Goal: Task Accomplishment & Management: Manage account settings

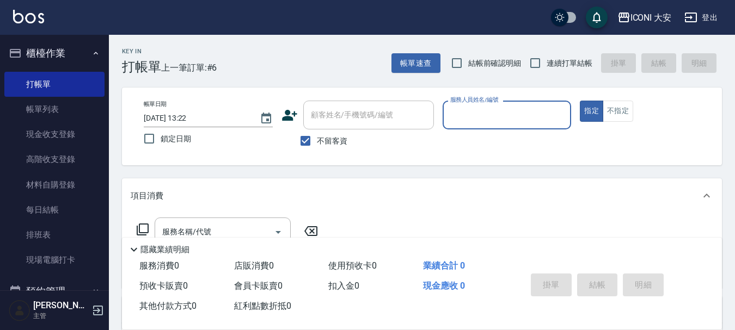
scroll to position [5, 0]
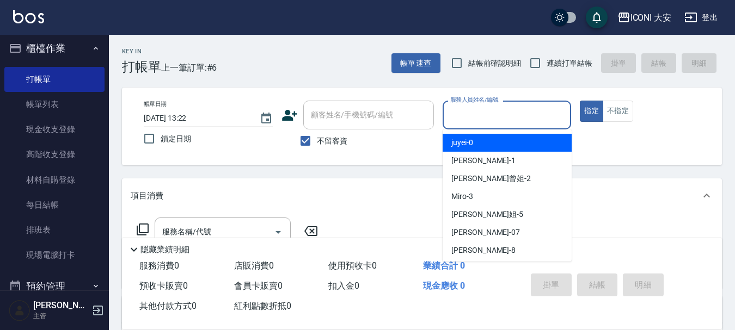
drag, startPoint x: 526, startPoint y: 110, endPoint x: 487, endPoint y: 125, distance: 41.5
click at [523, 113] on input "服務人員姓名/編號" at bounding box center [506, 115] width 119 height 19
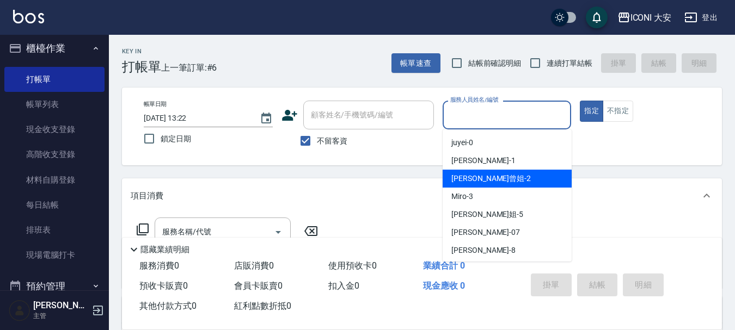
click at [485, 177] on span "[PERSON_NAME]曾姐 -2" at bounding box center [490, 178] width 79 height 11
type input "[PERSON_NAME]曾姐-2"
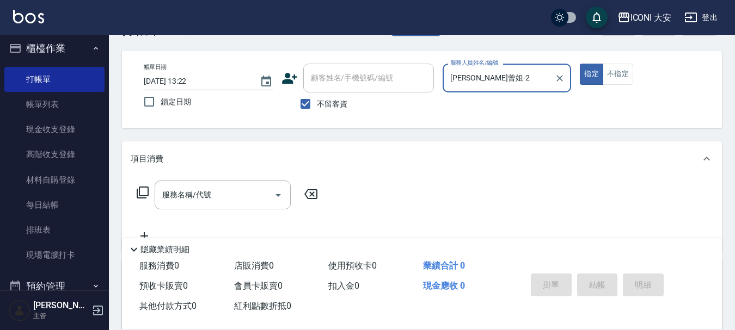
scroll to position [54, 0]
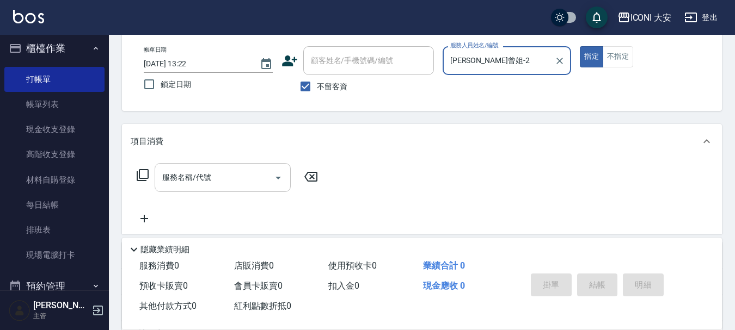
click at [220, 177] on input "服務名稱/代號" at bounding box center [214, 177] width 110 height 19
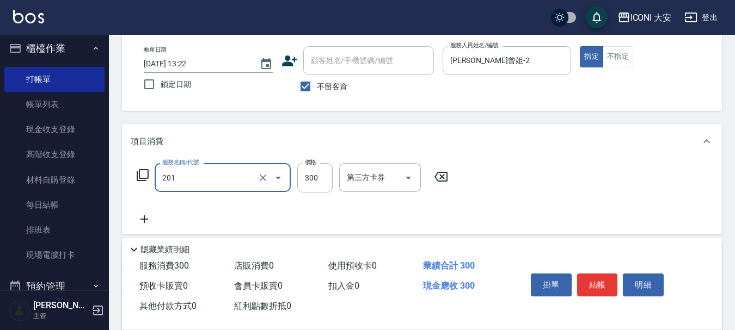
type input "張.曾洗髮　(201)"
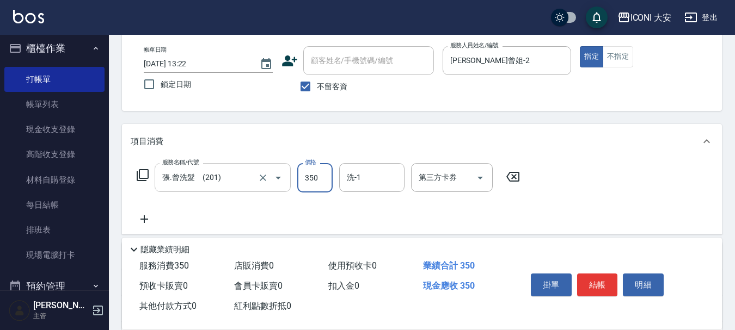
type input "350"
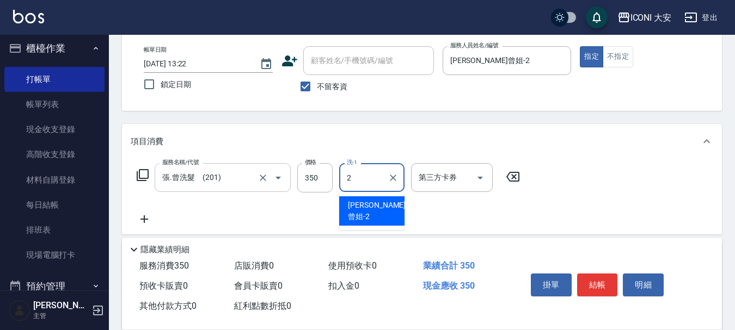
type input "[PERSON_NAME]曾姐-2"
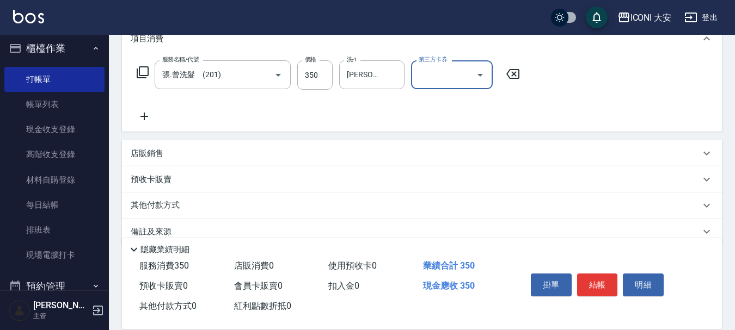
scroll to position [176, 0]
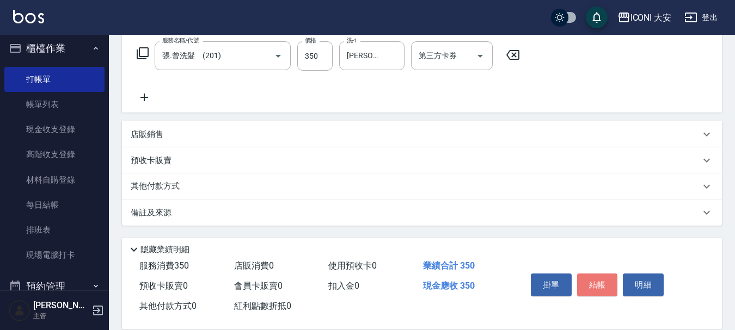
click at [602, 280] on button "結帳" at bounding box center [597, 285] width 41 height 23
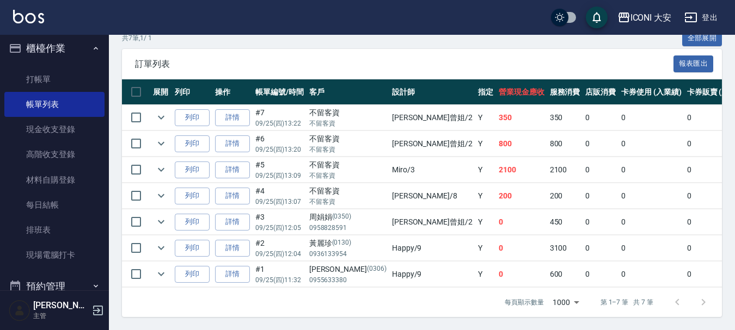
scroll to position [265, 0]
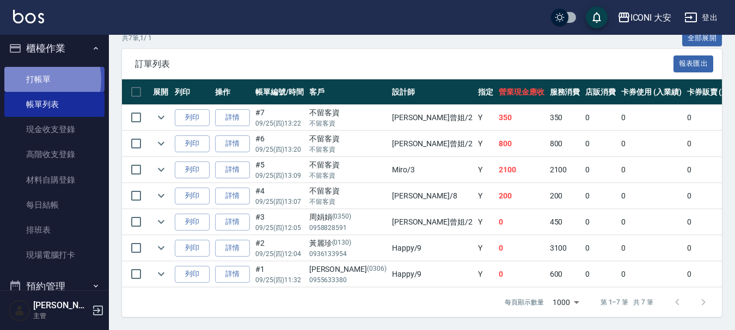
click at [32, 79] on link "打帳單" at bounding box center [54, 79] width 100 height 25
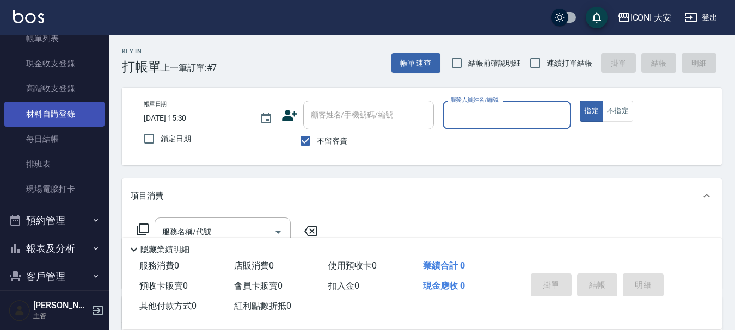
scroll to position [59, 0]
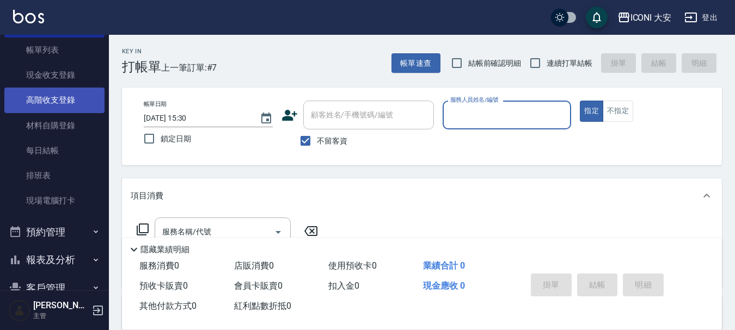
click at [69, 98] on link "高階收支登錄" at bounding box center [54, 100] width 100 height 25
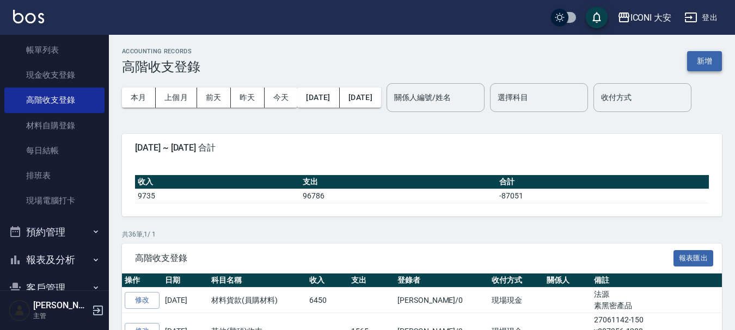
click at [698, 61] on button "新增" at bounding box center [704, 61] width 35 height 20
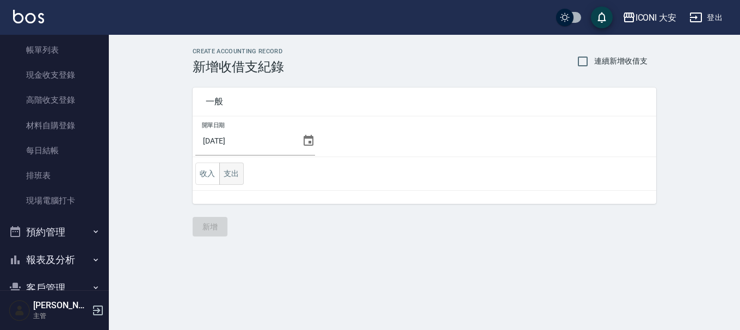
click at [234, 173] on button "支出" at bounding box center [231, 174] width 24 height 22
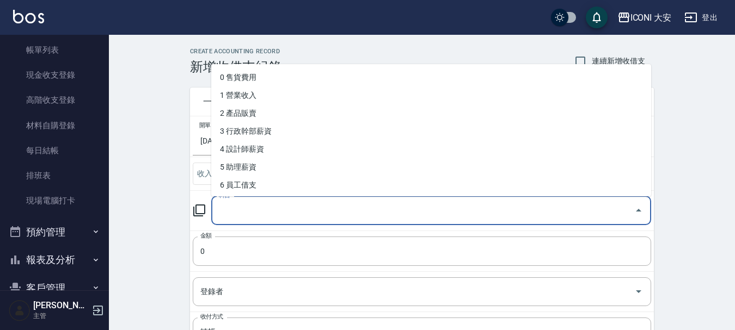
click at [286, 215] on input "科目" at bounding box center [423, 210] width 414 height 19
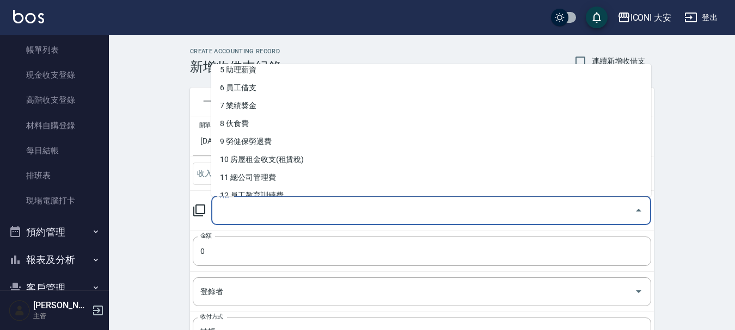
scroll to position [109, 0]
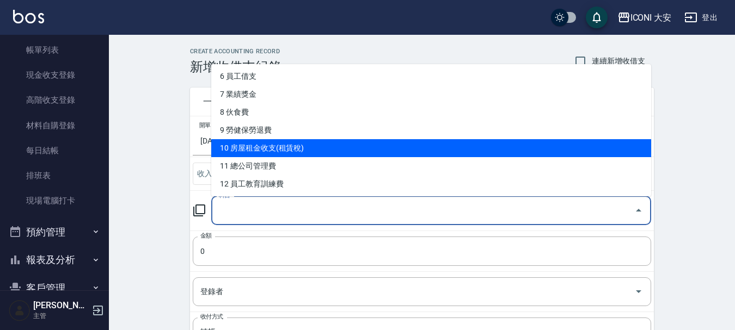
click at [306, 149] on li "10 房屋租金收支(租賃稅)" at bounding box center [431, 148] width 440 height 18
type input "10 房屋租金收支(租賃稅)"
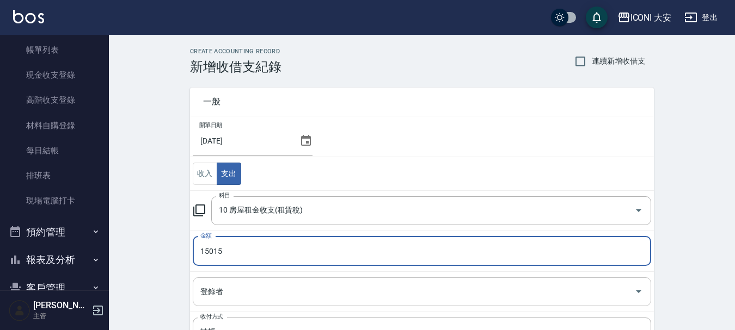
type input "15015"
click at [335, 293] on input "登錄者" at bounding box center [414, 291] width 432 height 19
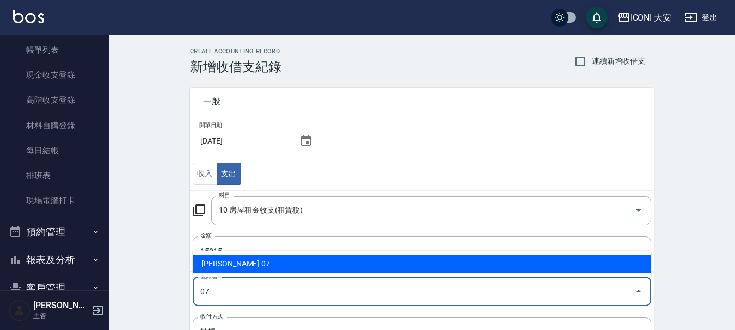
type input "[PERSON_NAME]-07"
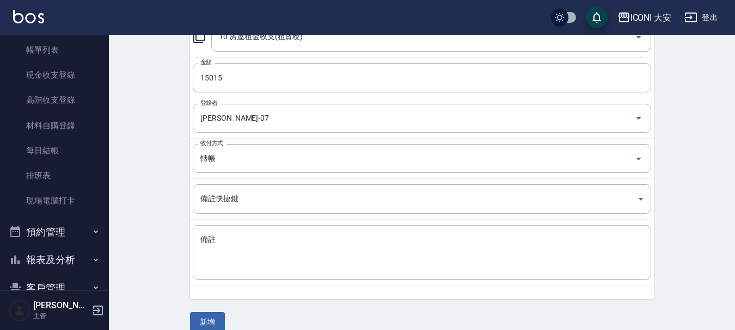
scroll to position [175, 0]
click at [326, 252] on textarea "備註" at bounding box center [421, 251] width 443 height 37
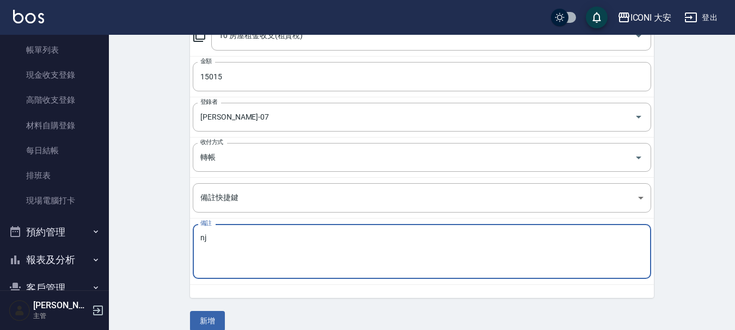
type textarea "n"
type textarea "宿舍"
click at [204, 322] on button "新增" at bounding box center [207, 321] width 35 height 20
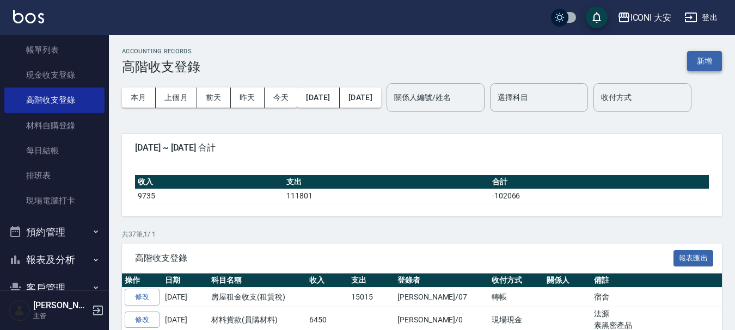
click at [710, 61] on button "新增" at bounding box center [704, 61] width 35 height 20
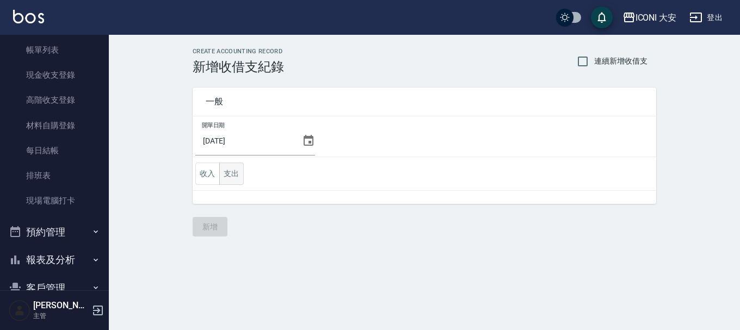
click at [233, 178] on button "支出" at bounding box center [231, 174] width 24 height 22
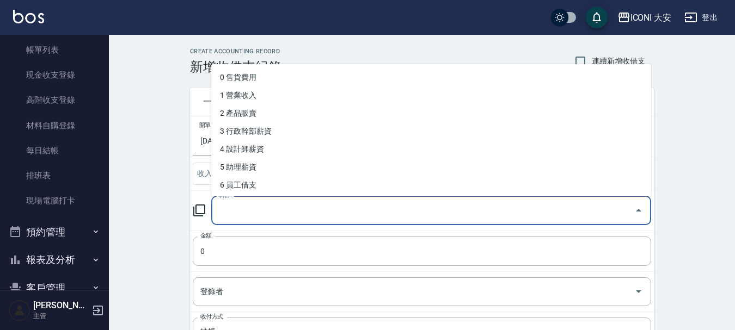
click at [263, 220] on input "科目" at bounding box center [423, 210] width 414 height 19
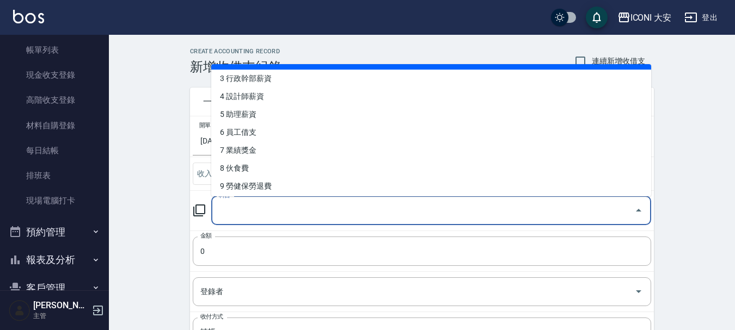
scroll to position [163, 0]
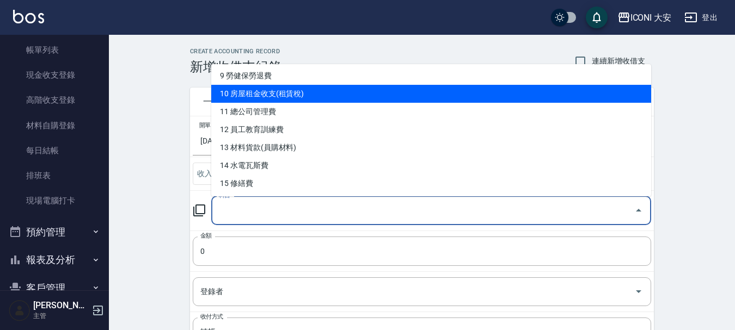
click at [249, 90] on li "10 房屋租金收支(租賃稅)" at bounding box center [431, 94] width 440 height 18
type input "10 房屋租金收支(租賃稅)"
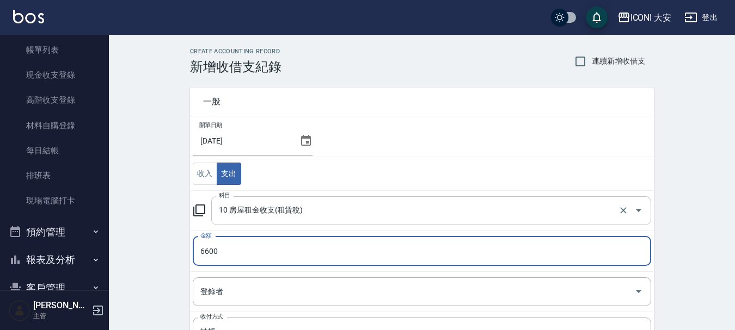
type input "6600"
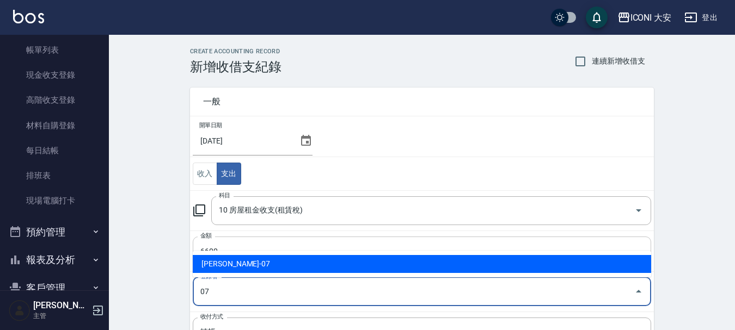
type input "[PERSON_NAME]-07"
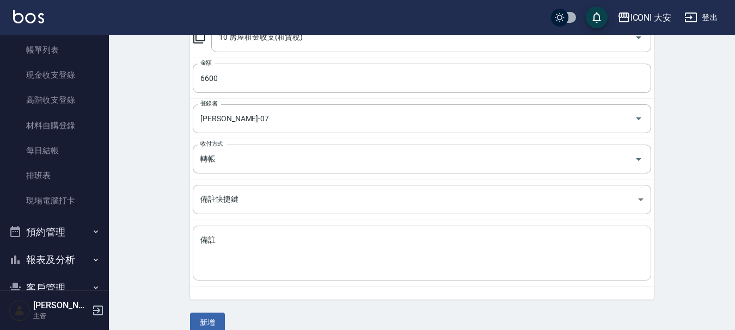
scroll to position [175, 0]
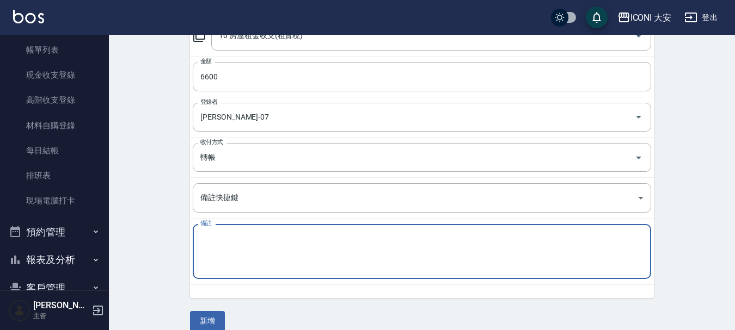
click at [249, 240] on textarea "備註" at bounding box center [421, 251] width 443 height 37
type textarea "租賃稅"
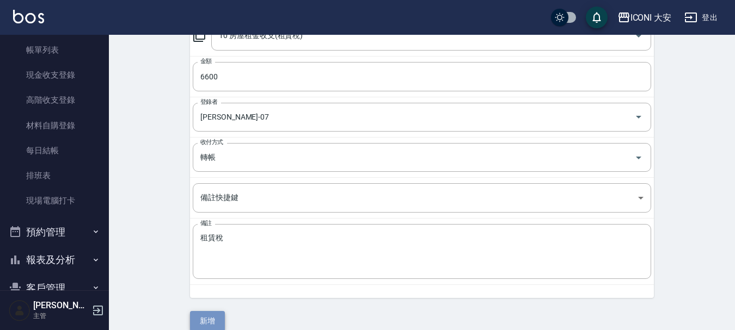
click at [202, 321] on button "新增" at bounding box center [207, 321] width 35 height 20
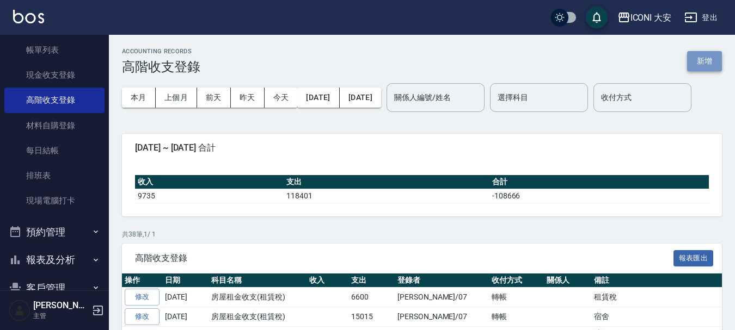
click at [705, 61] on button "新增" at bounding box center [704, 61] width 35 height 20
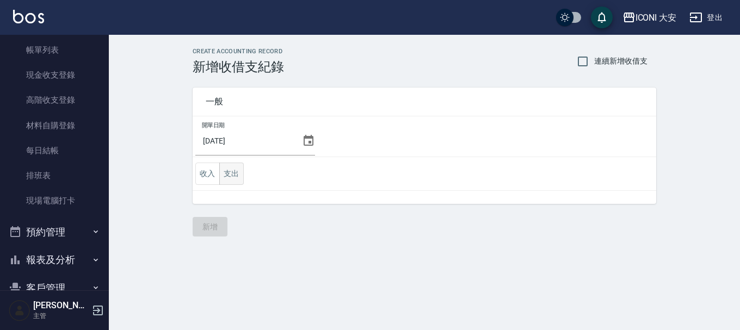
click at [234, 172] on button "支出" at bounding box center [231, 174] width 24 height 22
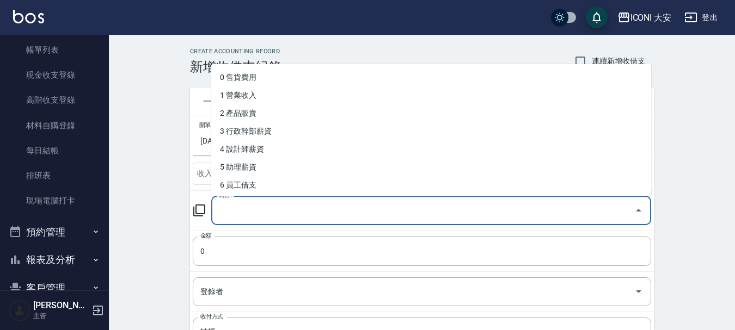
click at [307, 219] on input "科目" at bounding box center [423, 210] width 414 height 19
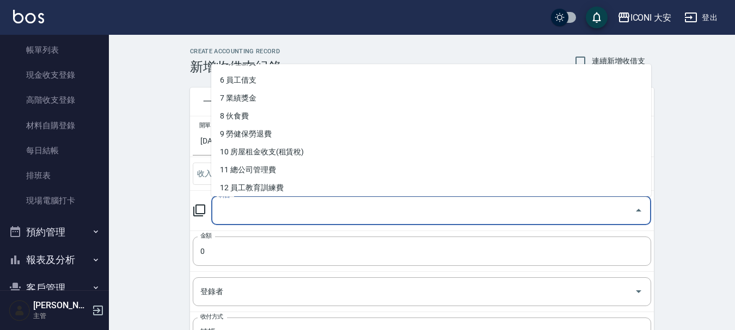
scroll to position [109, 0]
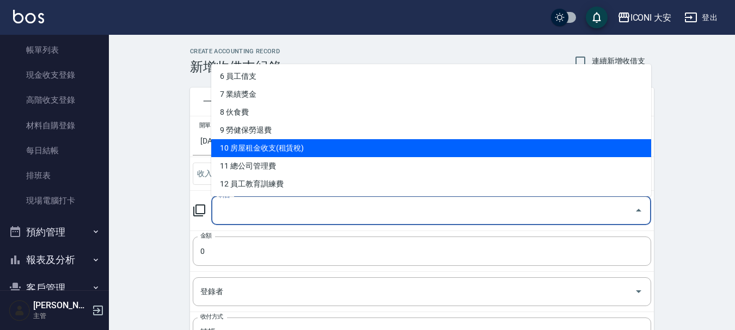
click at [294, 151] on li "10 房屋租金收支(租賃稅)" at bounding box center [431, 148] width 440 height 18
type input "10 房屋租金收支(租賃稅)"
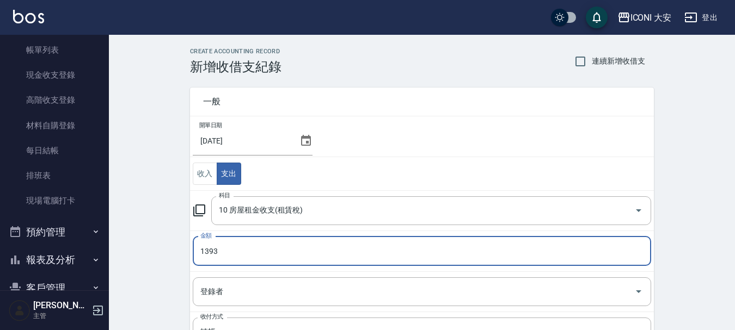
type input "1393"
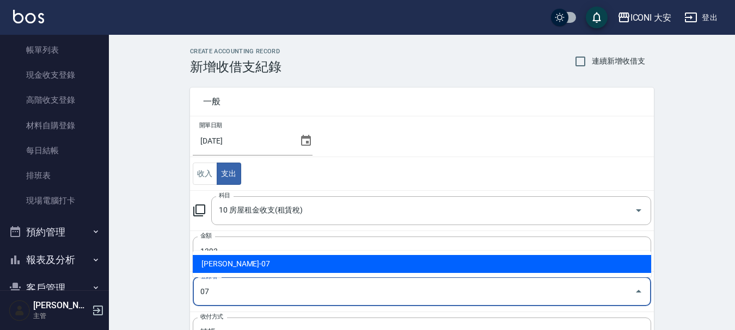
type input "[PERSON_NAME]-07"
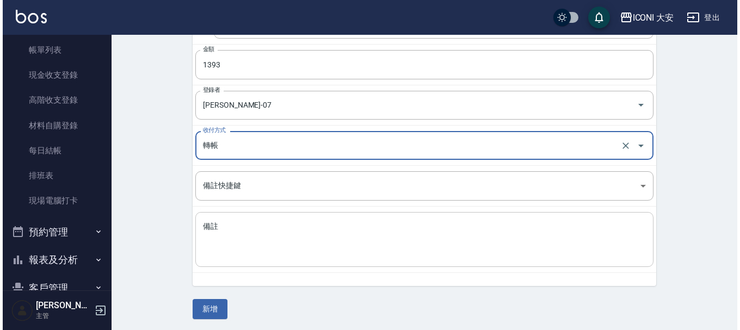
scroll to position [189, 0]
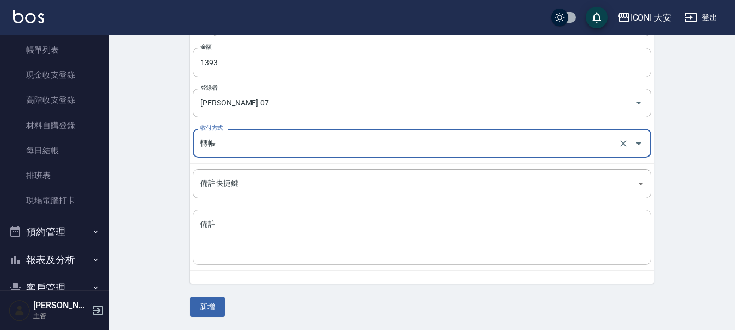
click at [414, 242] on textarea "備註" at bounding box center [421, 237] width 443 height 37
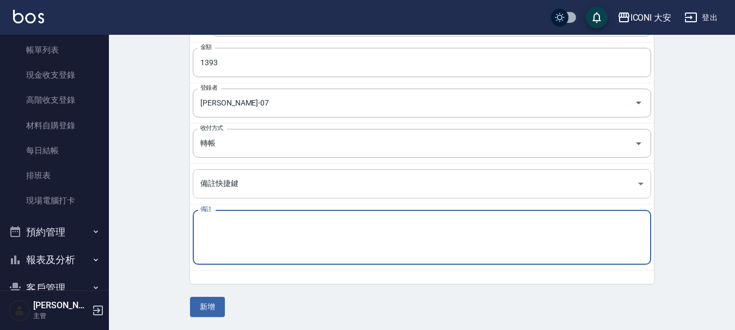
click at [639, 186] on body "ICONI 大安 登出 櫃檯作業 打帳單 帳單列表 現金收支登錄 高階收支登錄 材料自購登錄 每日結帳 排班表 現場電腦打卡 預約管理 預約管理 單日預約紀錄…" at bounding box center [367, 70] width 735 height 519
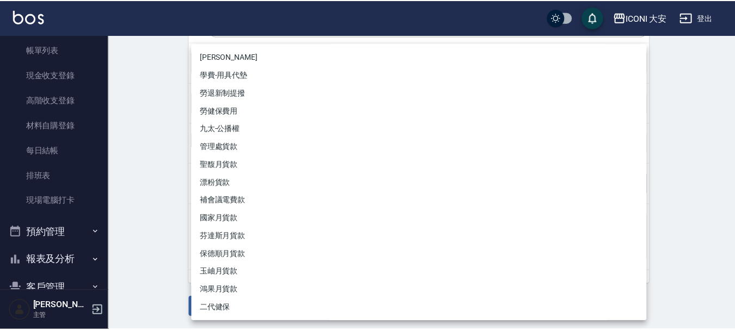
scroll to position [54, 0]
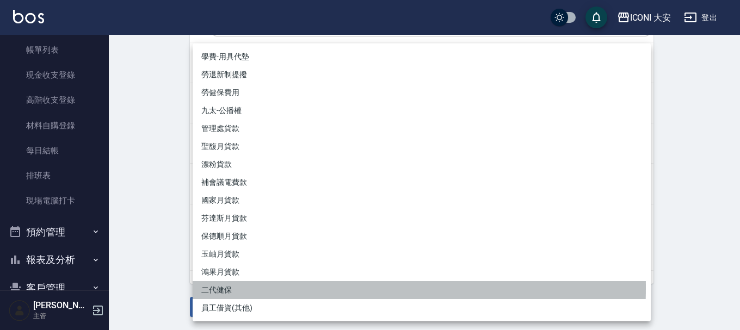
click at [225, 288] on li "二代健保" at bounding box center [422, 290] width 458 height 18
type input "二代健保"
type textarea "二代健保"
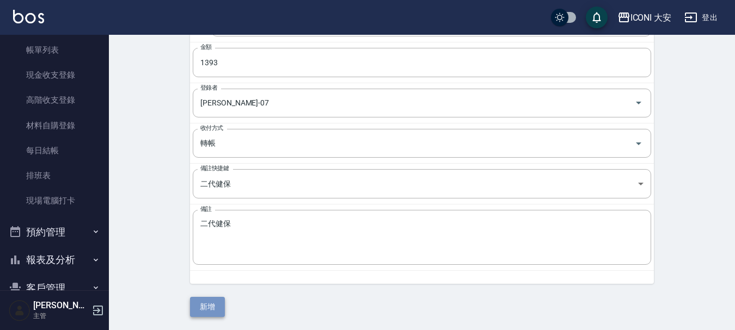
click at [207, 311] on button "新增" at bounding box center [207, 307] width 35 height 20
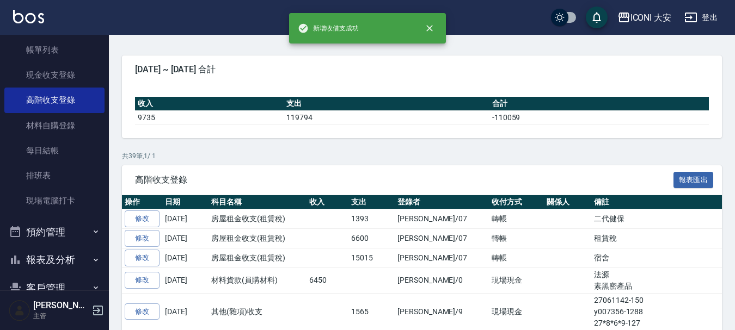
scroll to position [218, 0]
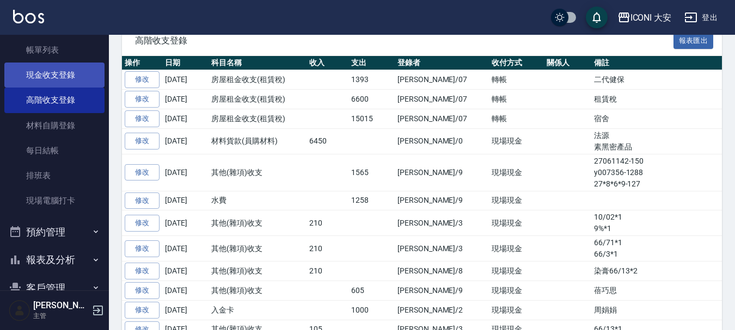
click at [57, 77] on link "現金收支登錄" at bounding box center [54, 75] width 100 height 25
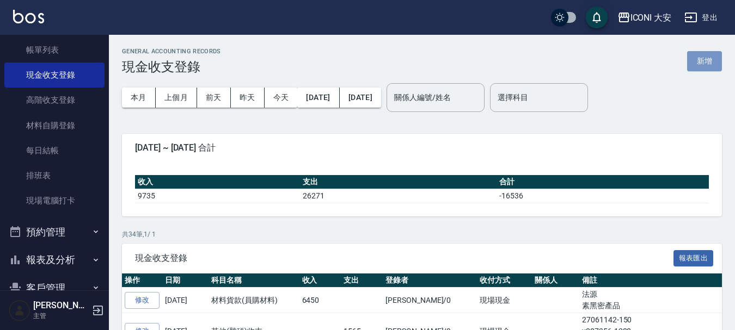
drag, startPoint x: 699, startPoint y: 60, endPoint x: 692, endPoint y: 66, distance: 9.3
click at [699, 60] on button "新增" at bounding box center [704, 61] width 35 height 20
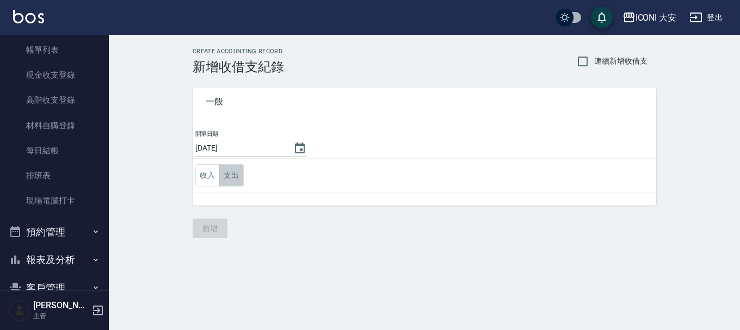
click at [231, 177] on button "支出" at bounding box center [231, 175] width 24 height 22
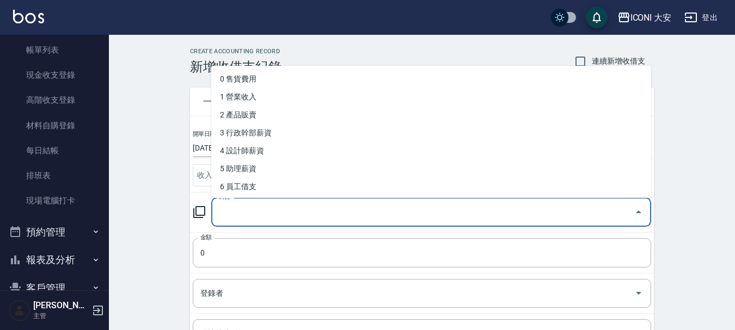
click at [621, 207] on input "科目" at bounding box center [423, 212] width 414 height 19
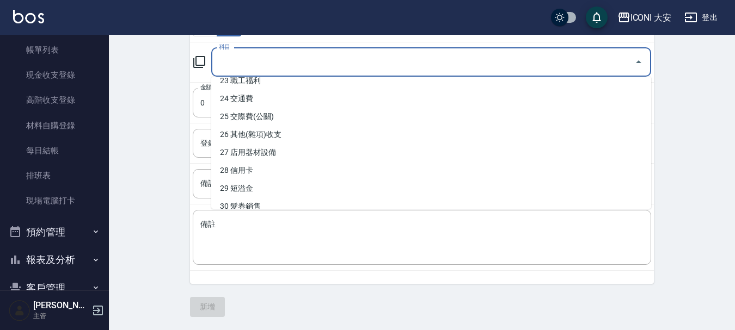
scroll to position [396, 0]
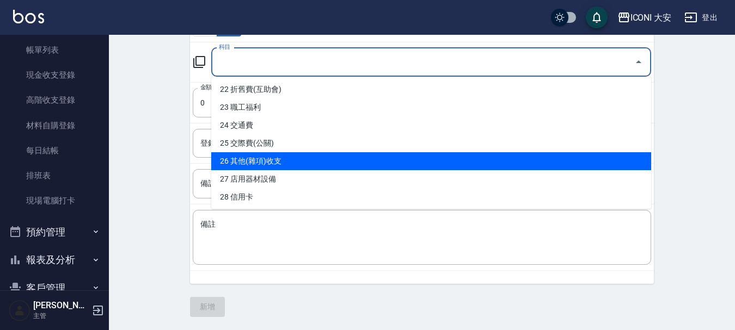
click at [257, 165] on li "26 其他(雜項)收支" at bounding box center [431, 161] width 440 height 18
type input "26 其他(雜項)收支"
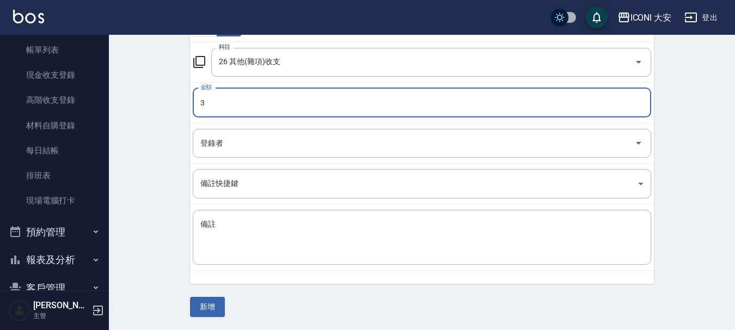
type input "3"
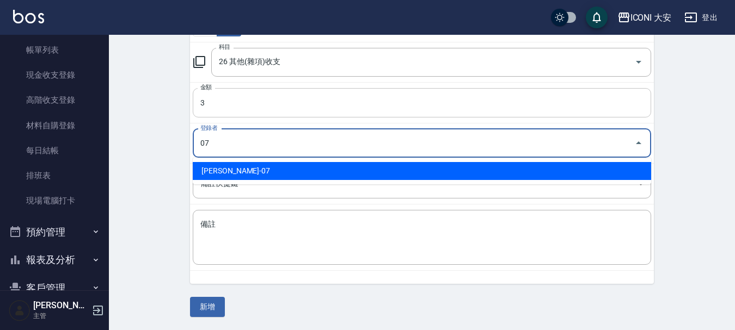
type input "[PERSON_NAME]-07"
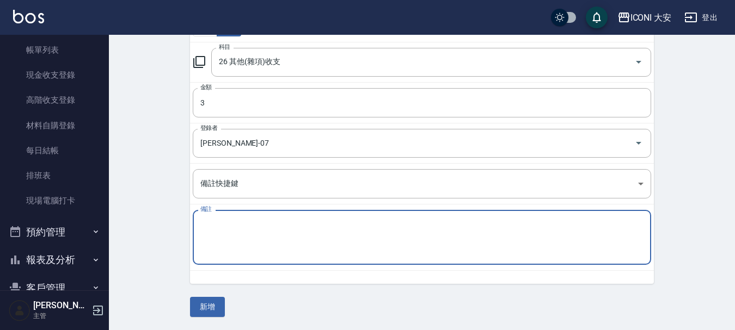
click at [378, 246] on textarea "備註" at bounding box center [421, 237] width 443 height 37
type textarea "影印"
click at [202, 302] on button "新增" at bounding box center [207, 307] width 35 height 20
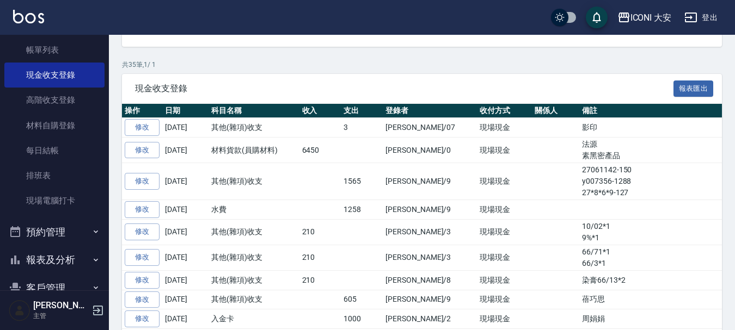
scroll to position [112, 0]
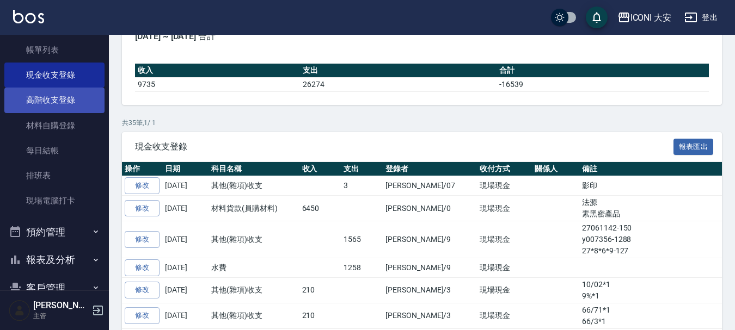
click at [57, 103] on link "高階收支登錄" at bounding box center [54, 100] width 100 height 25
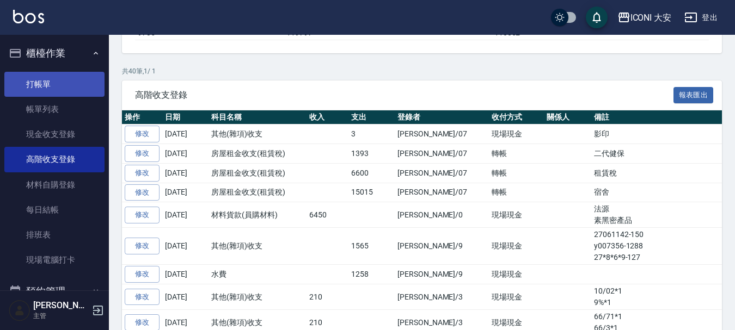
click at [59, 82] on link "打帳單" at bounding box center [54, 84] width 100 height 25
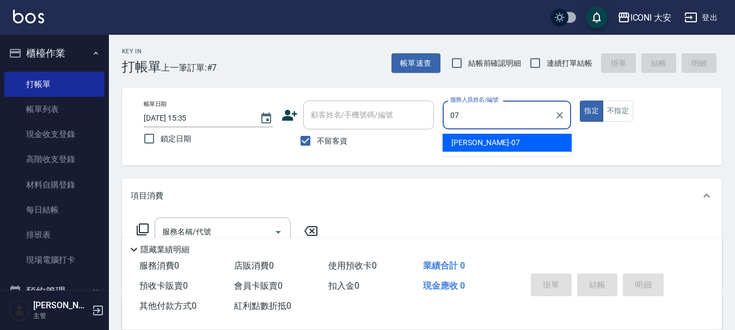
type input "[PERSON_NAME]-07"
type button "true"
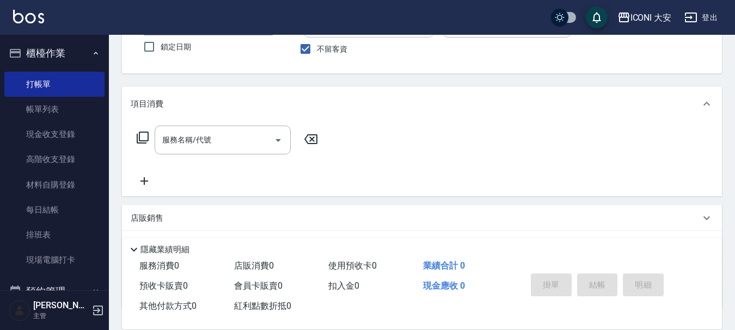
scroll to position [109, 0]
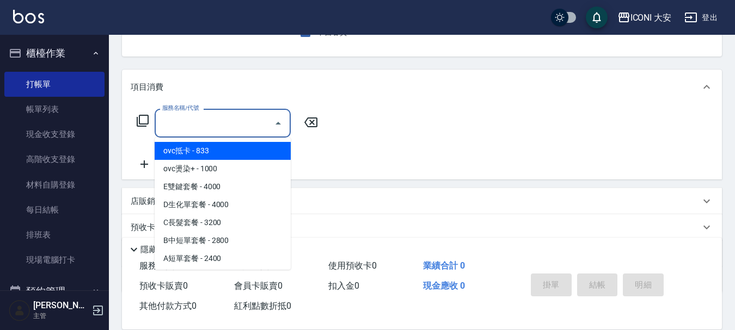
click at [216, 131] on input "服務名稱/代號" at bounding box center [214, 123] width 110 height 19
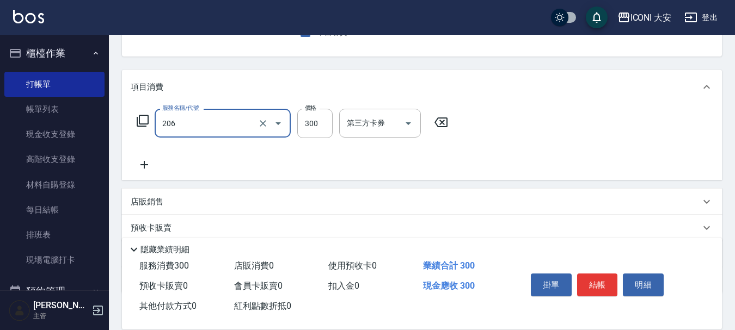
type input "洗髮(206)"
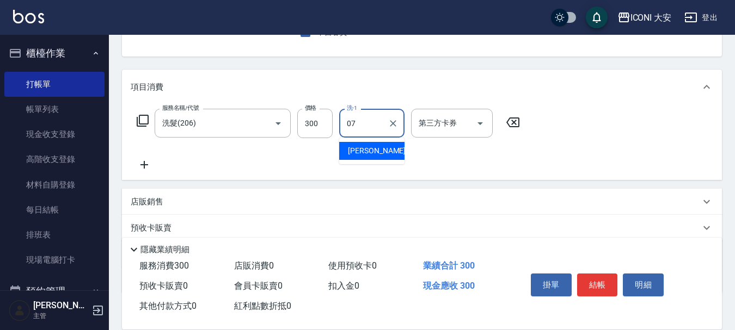
type input "[PERSON_NAME]-07"
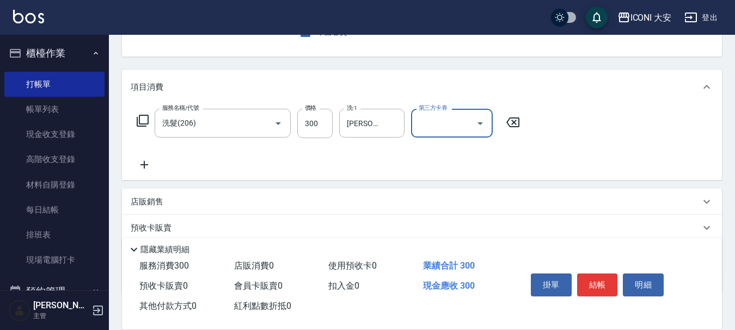
click at [146, 163] on icon at bounding box center [144, 164] width 27 height 13
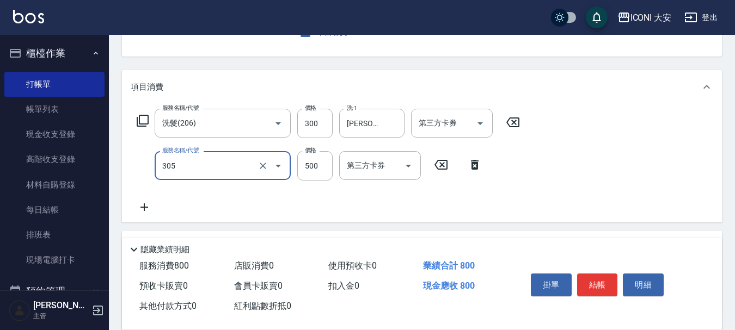
type input "剪髮(305)"
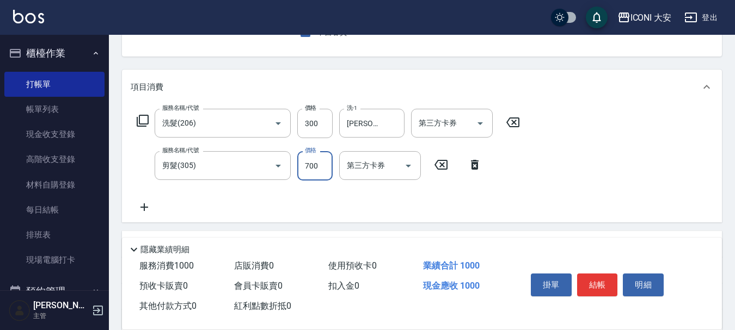
type input "700"
click at [144, 209] on icon at bounding box center [144, 207] width 8 height 8
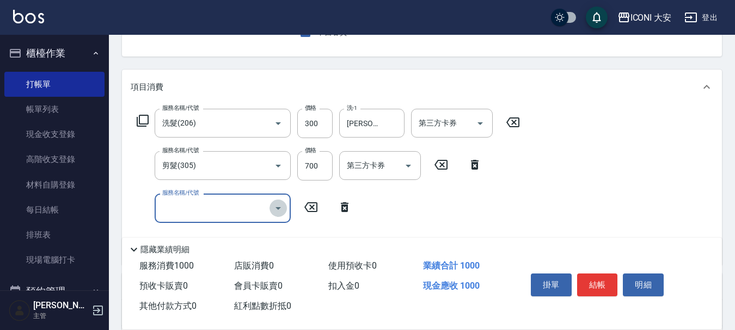
click at [282, 209] on icon "Open" at bounding box center [278, 208] width 13 height 13
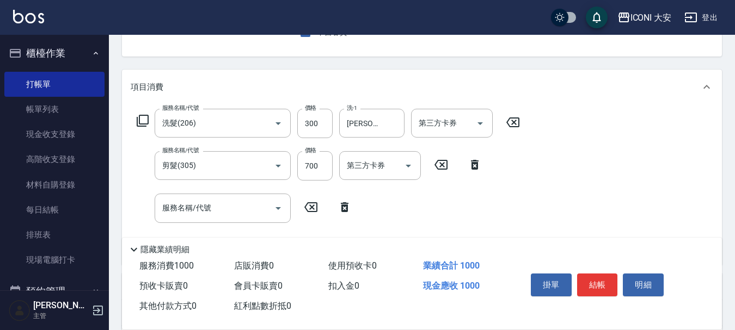
click at [142, 121] on icon at bounding box center [142, 120] width 13 height 13
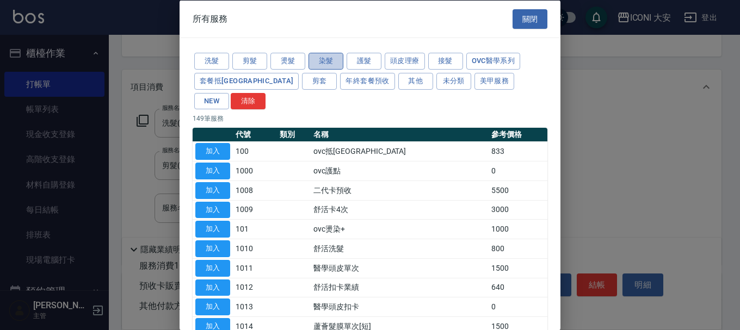
click at [320, 59] on button "染髮" at bounding box center [326, 61] width 35 height 17
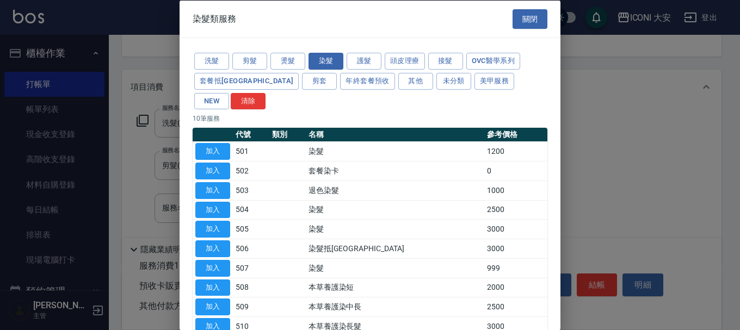
scroll to position [46, 0]
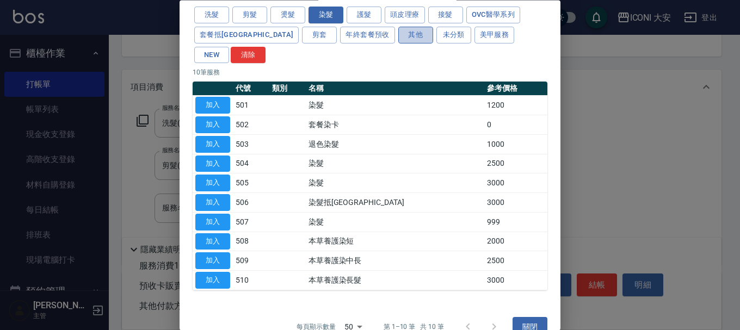
click at [398, 33] on button "其他" at bounding box center [415, 35] width 35 height 17
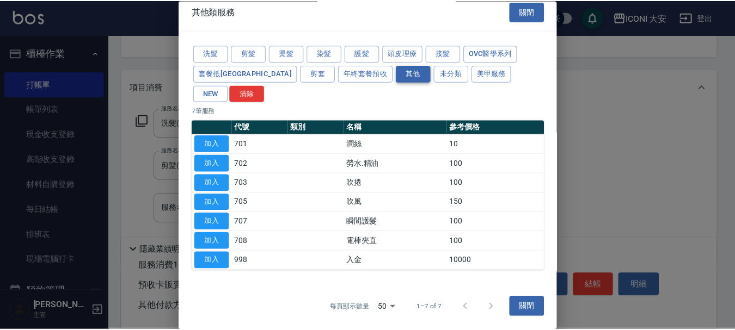
scroll to position [0, 0]
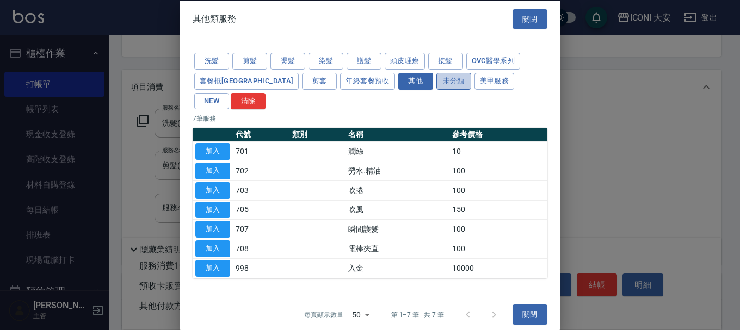
click at [436, 85] on button "未分類" at bounding box center [453, 80] width 35 height 17
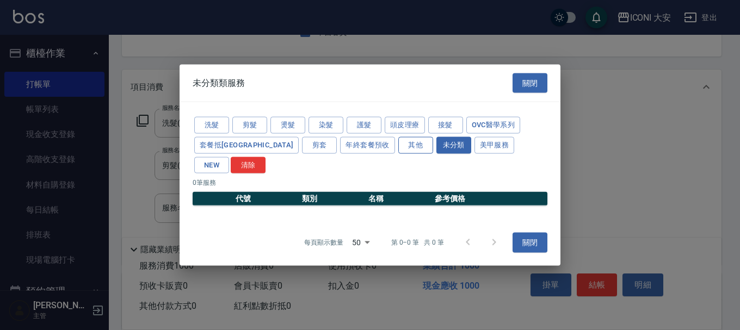
click at [398, 153] on button "其他" at bounding box center [415, 145] width 35 height 17
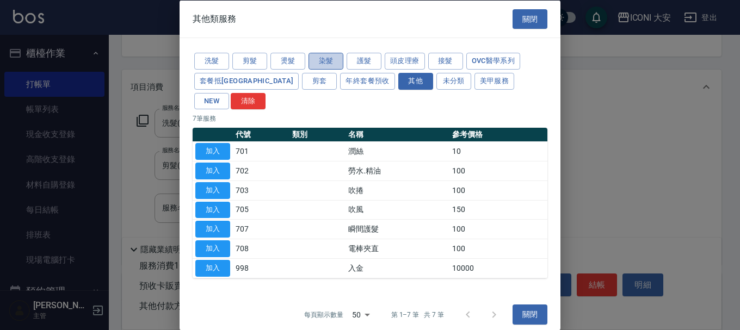
click at [330, 70] on button "染髮" at bounding box center [326, 61] width 35 height 17
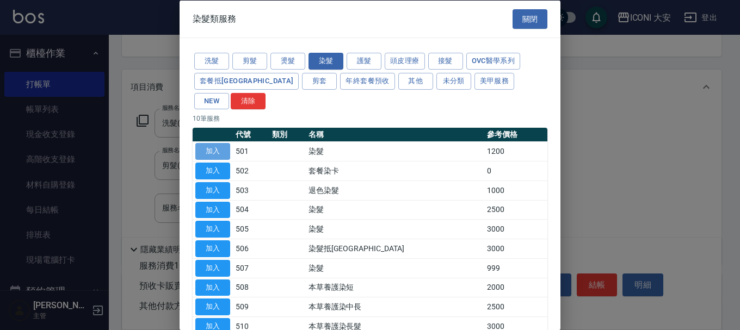
click at [216, 143] on button "加入" at bounding box center [212, 151] width 35 height 17
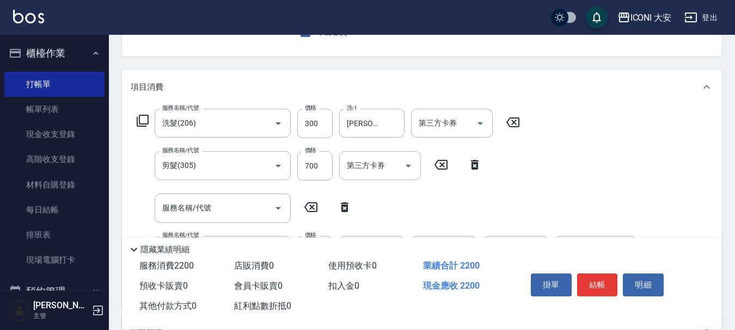
click at [143, 121] on icon at bounding box center [142, 120] width 13 height 13
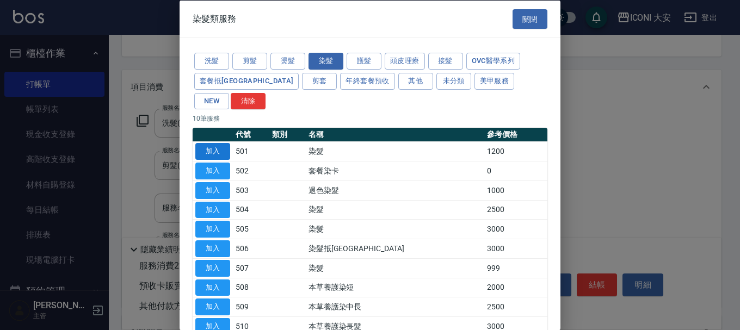
click at [215, 143] on button "加入" at bounding box center [212, 151] width 35 height 17
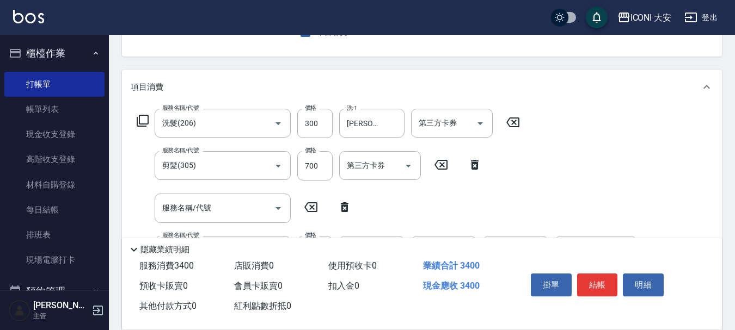
click at [141, 121] on icon at bounding box center [142, 120] width 13 height 13
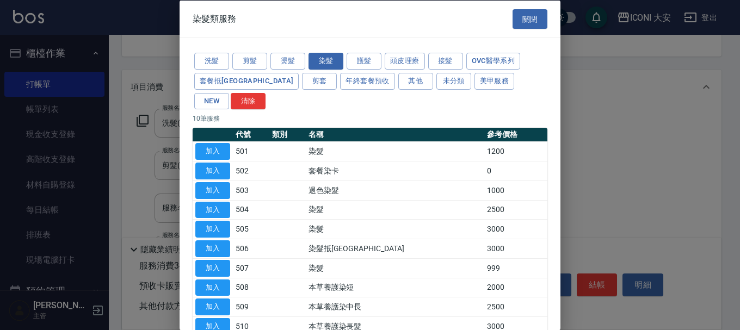
click at [584, 102] on div at bounding box center [370, 165] width 740 height 330
click at [521, 21] on button "關閉" at bounding box center [530, 19] width 35 height 20
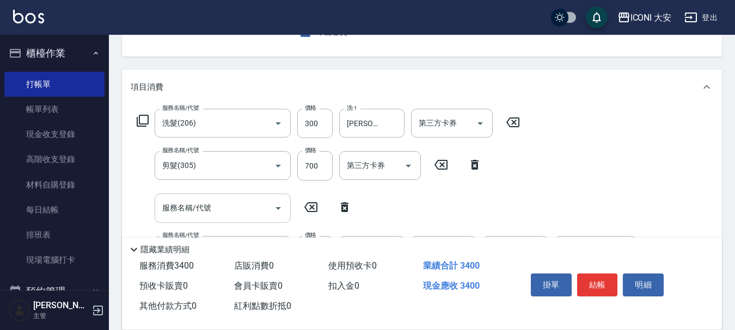
click at [256, 209] on input "服務名稱/代號" at bounding box center [214, 208] width 110 height 19
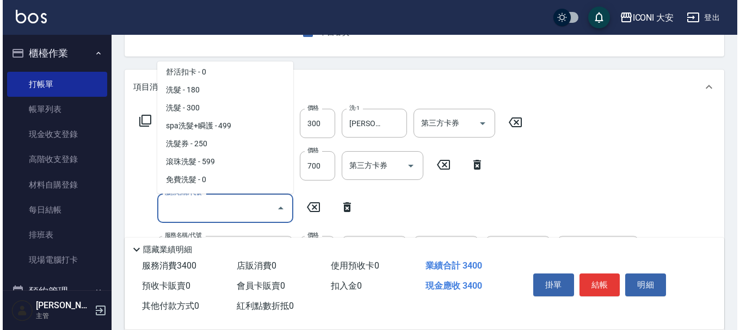
scroll to position [490, 0]
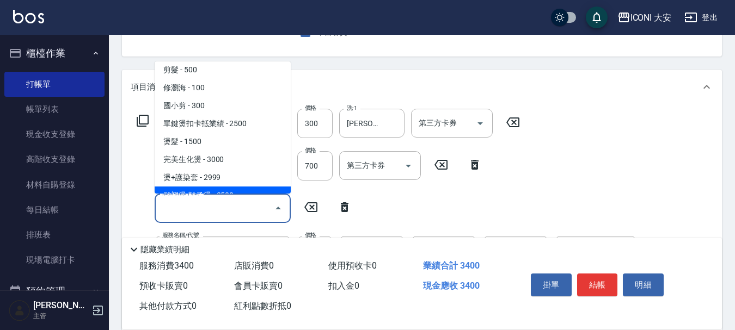
click at [256, 203] on input "服務名稱/代號" at bounding box center [214, 208] width 110 height 19
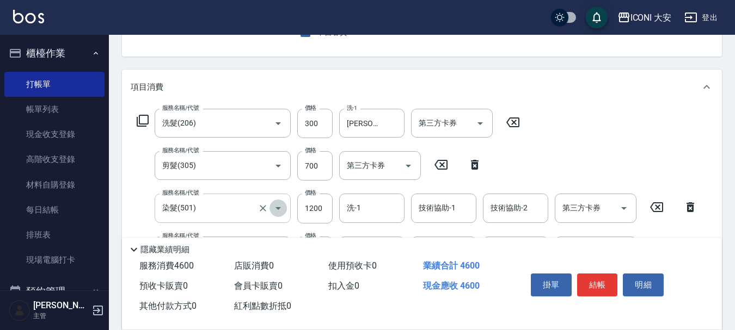
click at [275, 208] on icon "Open" at bounding box center [278, 208] width 13 height 13
click at [141, 120] on icon at bounding box center [142, 120] width 13 height 13
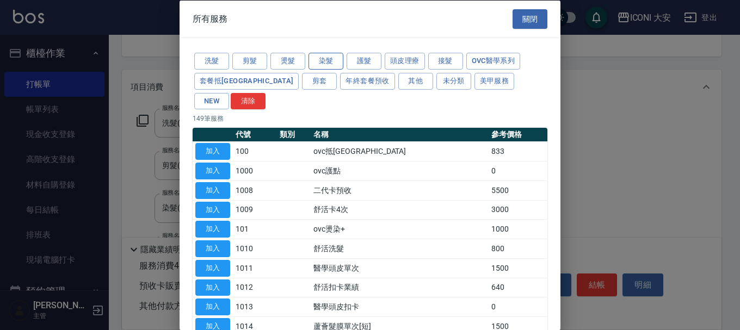
click at [338, 59] on button "染髮" at bounding box center [326, 61] width 35 height 17
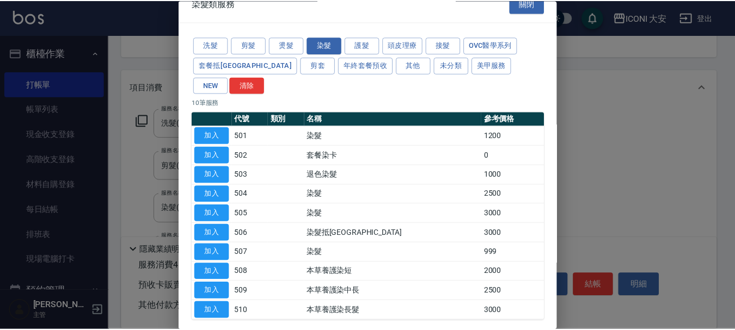
scroll to position [0, 0]
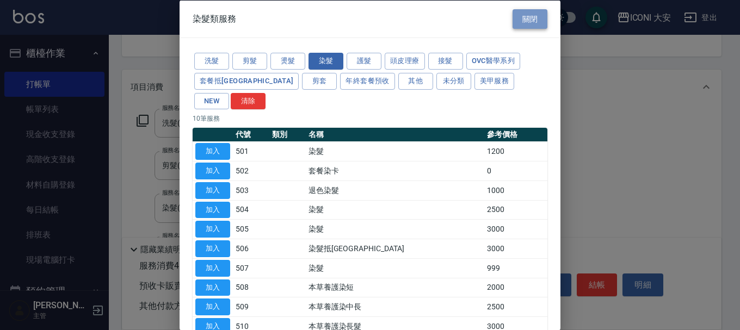
click at [522, 17] on button "關閉" at bounding box center [530, 19] width 35 height 20
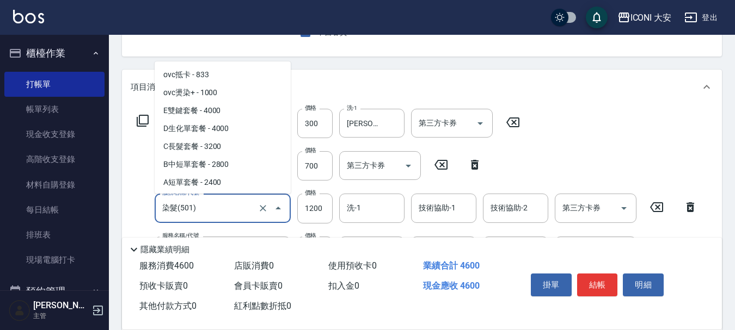
click at [199, 202] on input "染髮(501)" at bounding box center [207, 208] width 96 height 19
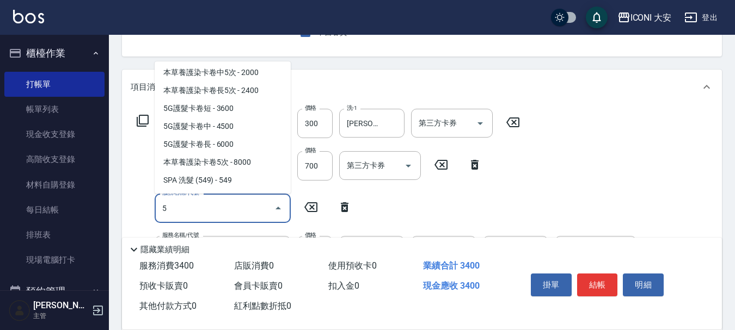
scroll to position [4, 0]
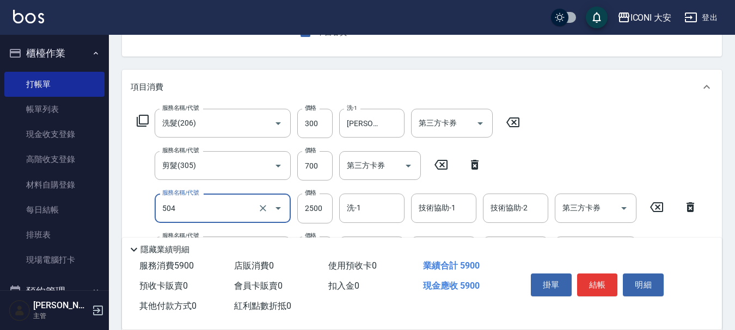
type input "染髮(504)"
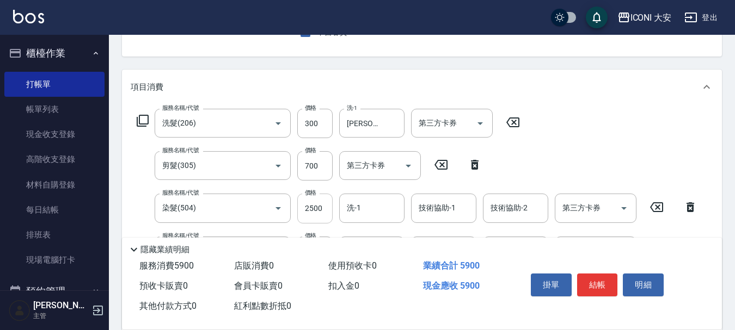
click at [318, 207] on input "2500" at bounding box center [314, 208] width 35 height 29
click at [329, 206] on input "2500" at bounding box center [314, 208] width 35 height 29
type input "1200"
type input "[PERSON_NAME]-07"
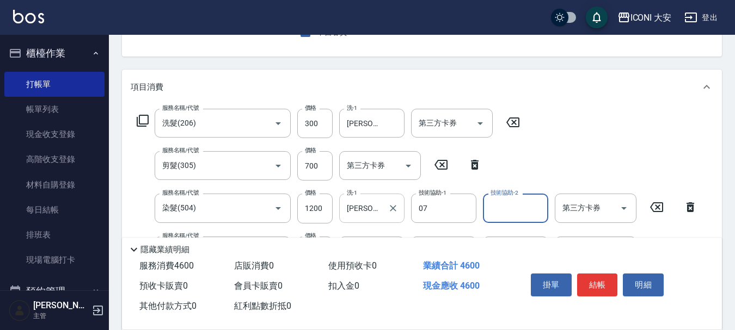
type input "[PERSON_NAME]-07"
click at [580, 274] on button "結帳" at bounding box center [597, 285] width 41 height 23
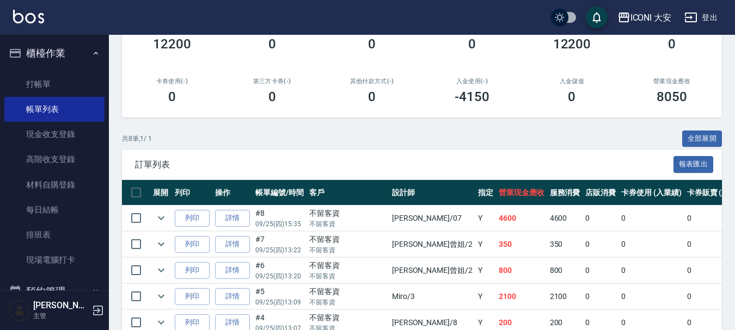
scroll to position [291, 0]
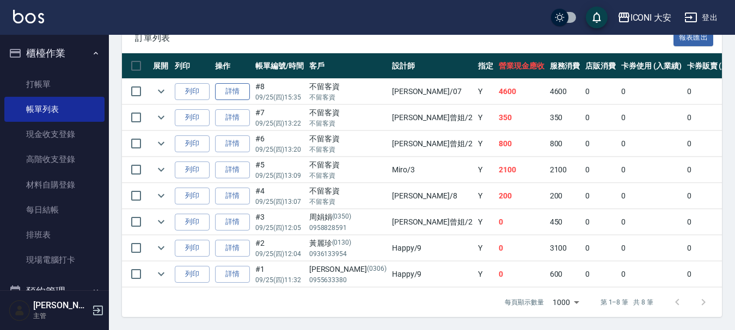
click at [233, 83] on link "詳情" at bounding box center [232, 91] width 35 height 17
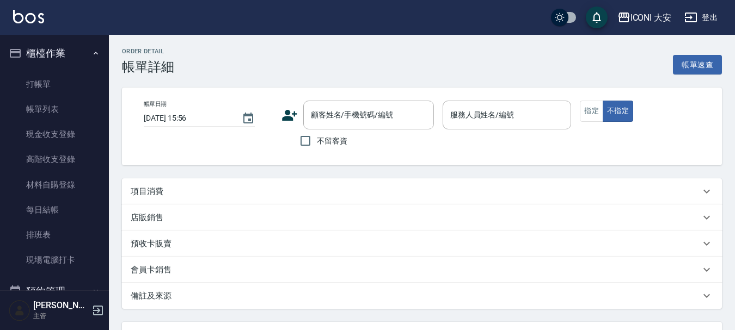
type input "[DATE] 15:35"
checkbox input "true"
type input "[PERSON_NAME]-07"
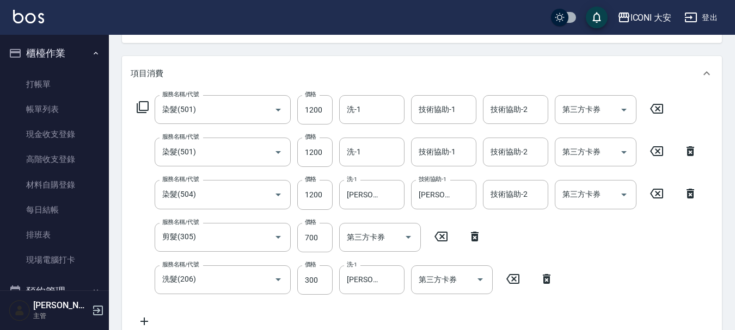
type input "染髮(501)"
type input "染髮(504)"
type input "剪髮(305)"
type input "洗髮(206)"
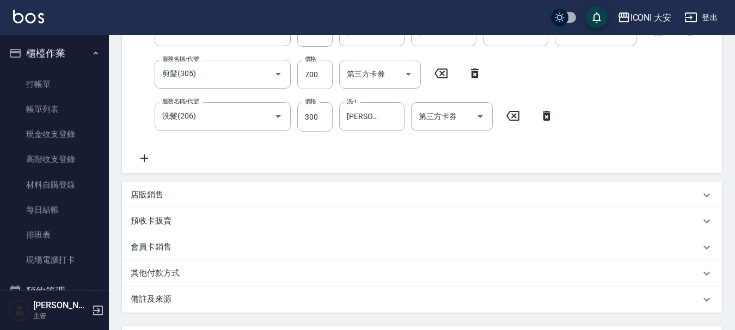
scroll to position [122, 0]
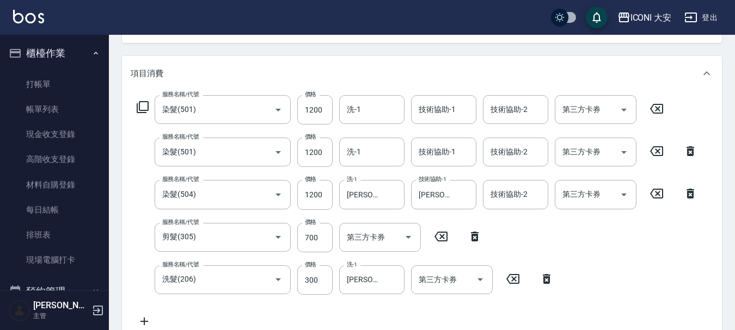
click at [657, 112] on icon at bounding box center [656, 108] width 27 height 13
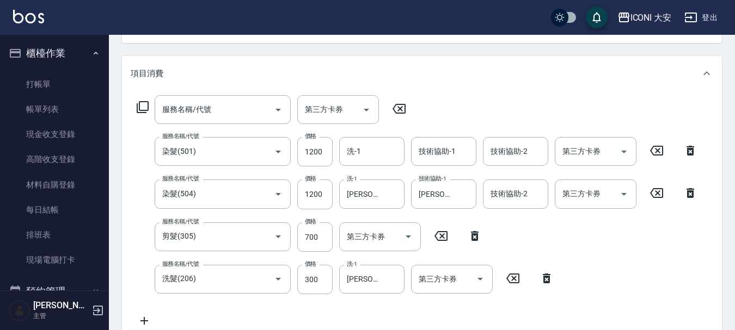
click at [659, 155] on icon at bounding box center [656, 151] width 13 height 10
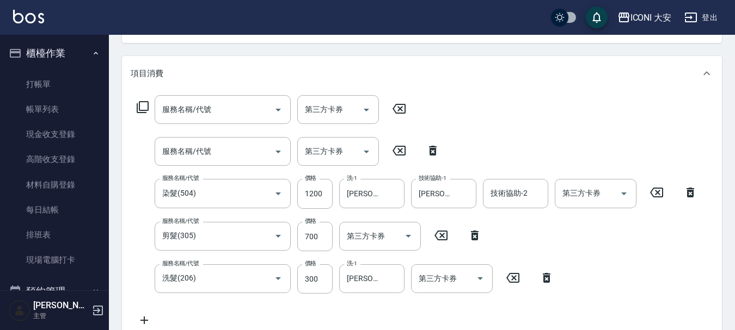
click at [431, 152] on icon at bounding box center [432, 150] width 27 height 13
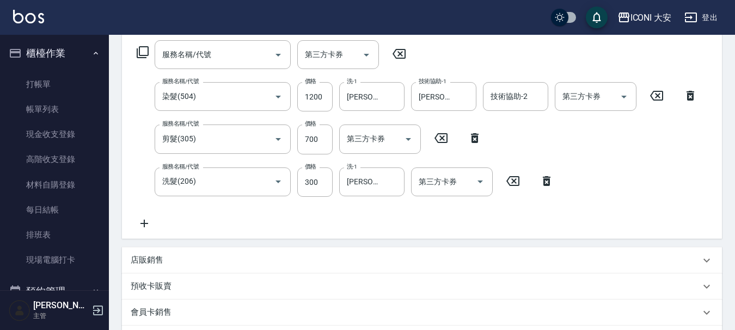
scroll to position [272, 0]
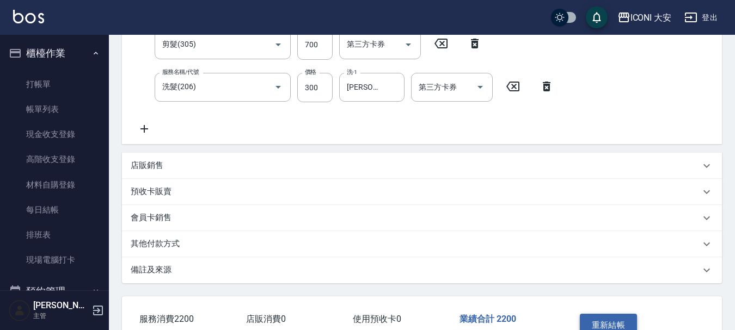
click at [606, 323] on button "重新結帳" at bounding box center [608, 325] width 58 height 23
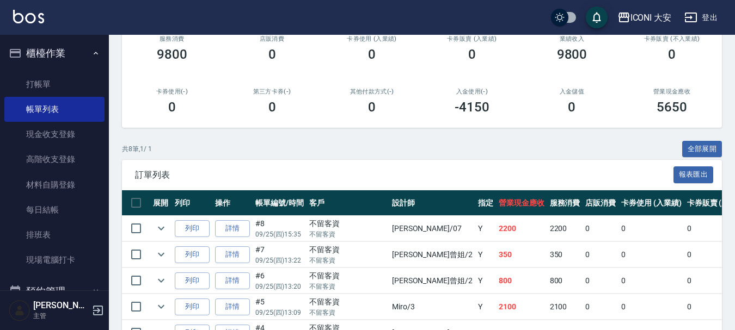
scroll to position [0, 320]
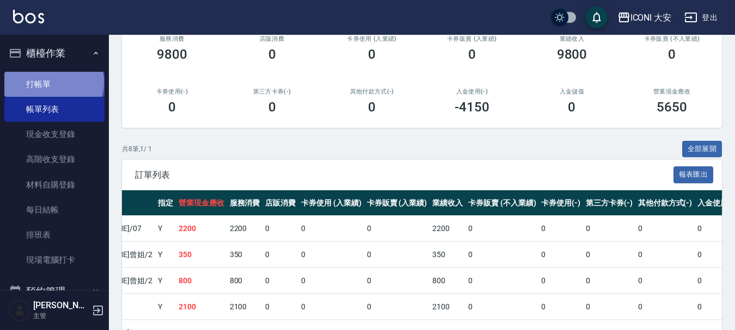
click at [53, 82] on link "打帳單" at bounding box center [54, 84] width 100 height 25
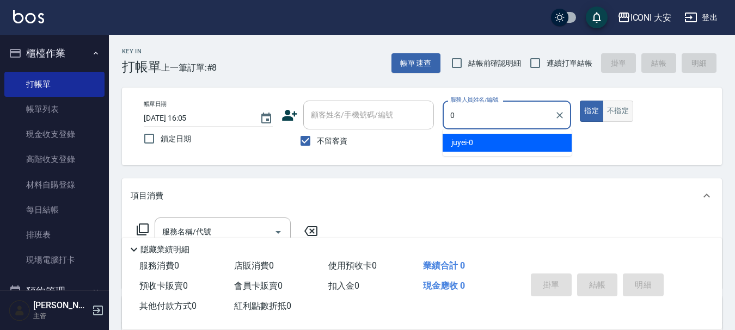
type input "juyei-0"
type button "true"
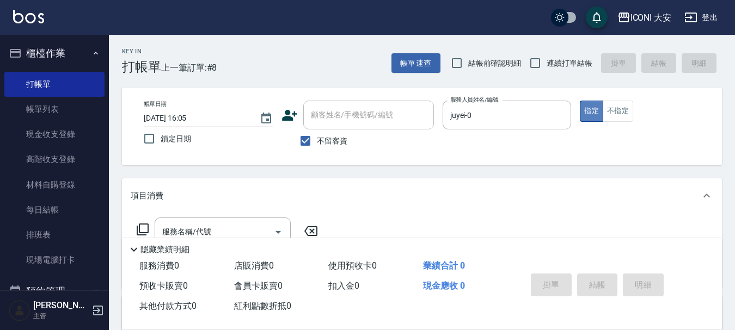
click at [591, 112] on button "指定" at bounding box center [590, 111] width 23 height 21
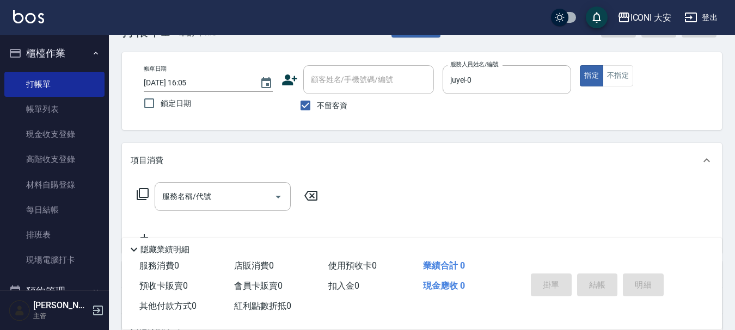
scroll to position [54, 0]
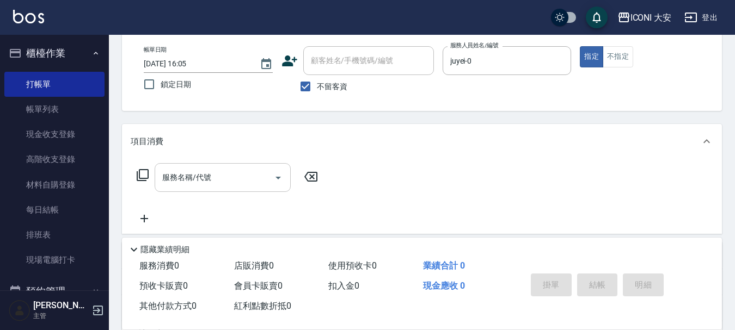
click at [182, 178] on div "服務名稱/代號 服務名稱/代號" at bounding box center [223, 177] width 136 height 29
click at [141, 172] on icon at bounding box center [142, 175] width 13 height 13
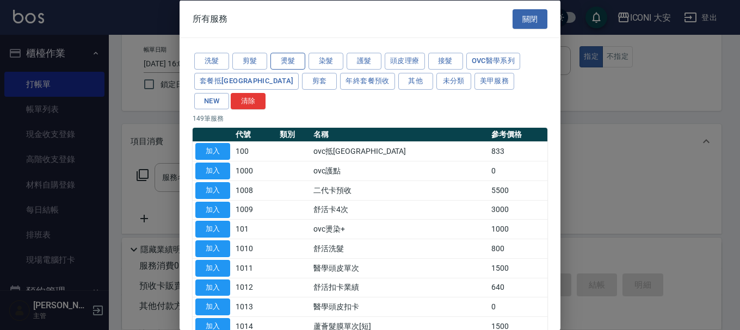
click at [289, 59] on button "燙髮" at bounding box center [287, 61] width 35 height 17
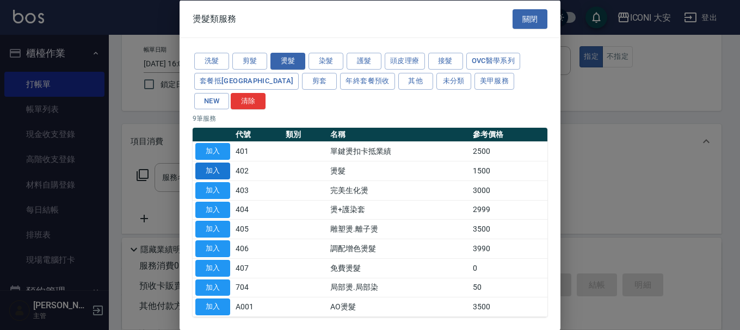
click at [203, 163] on button "加入" at bounding box center [212, 171] width 35 height 17
type input "燙髮(402)"
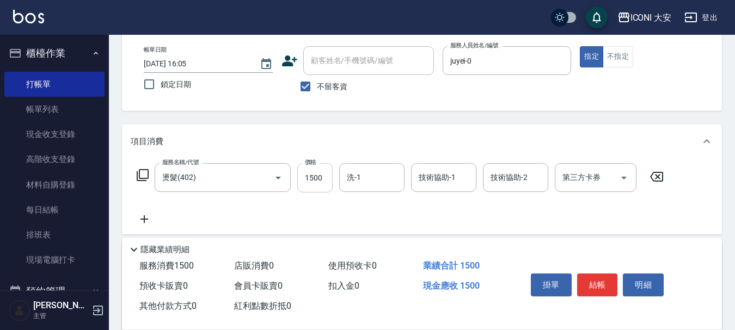
click at [321, 175] on input "1500" at bounding box center [314, 177] width 35 height 29
type input "2000"
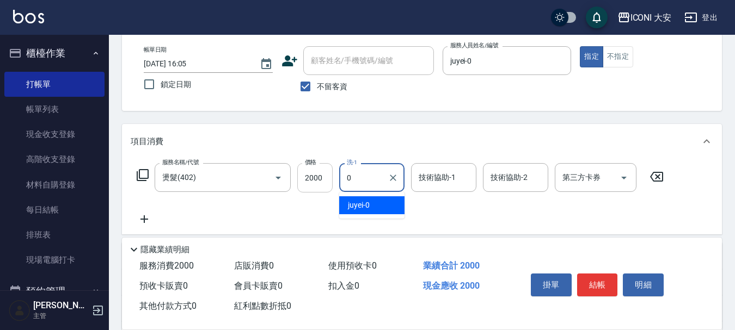
type input "juyei-0"
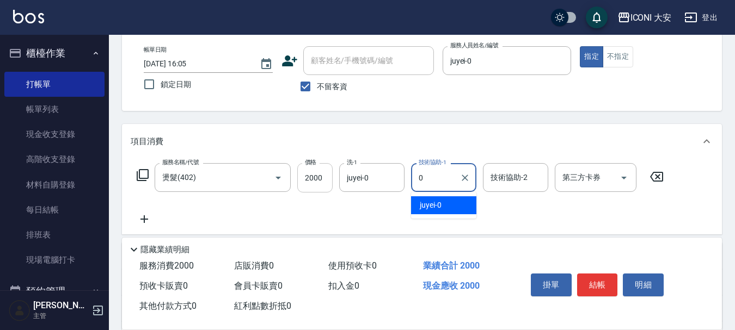
type input "juyei-0"
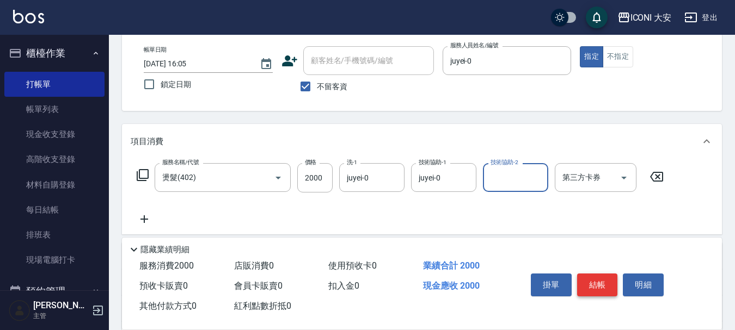
click at [607, 276] on button "結帳" at bounding box center [597, 285] width 41 height 23
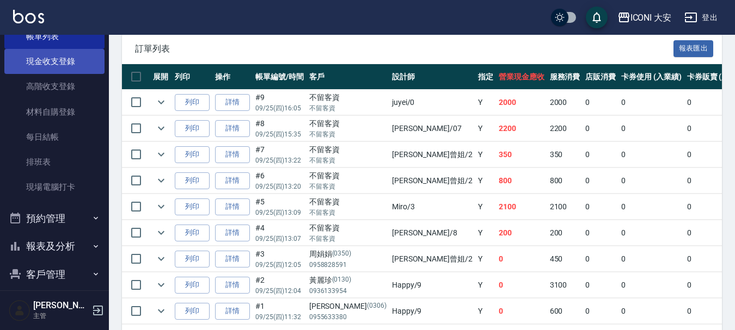
scroll to position [163, 0]
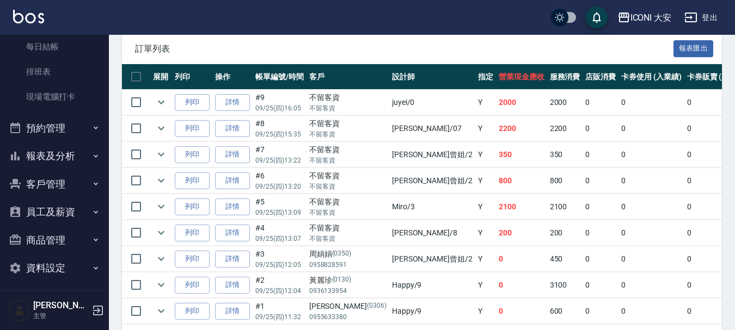
click at [57, 151] on button "報表及分析" at bounding box center [54, 156] width 100 height 28
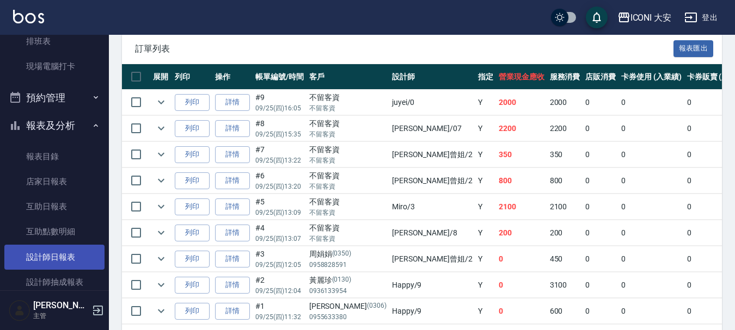
scroll to position [218, 0]
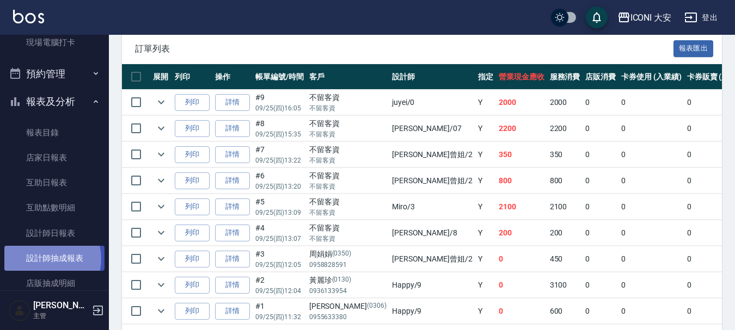
click at [47, 259] on link "設計師抽成報表" at bounding box center [54, 258] width 100 height 25
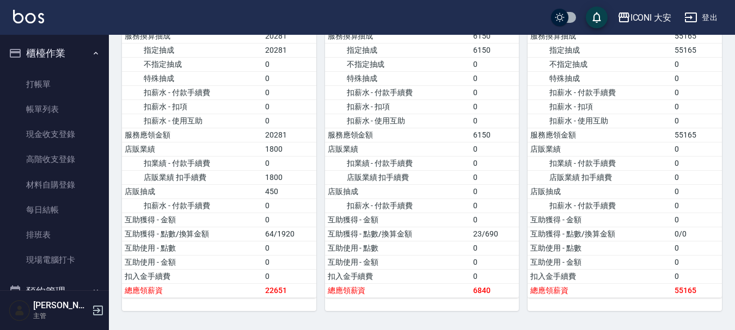
scroll to position [272, 0]
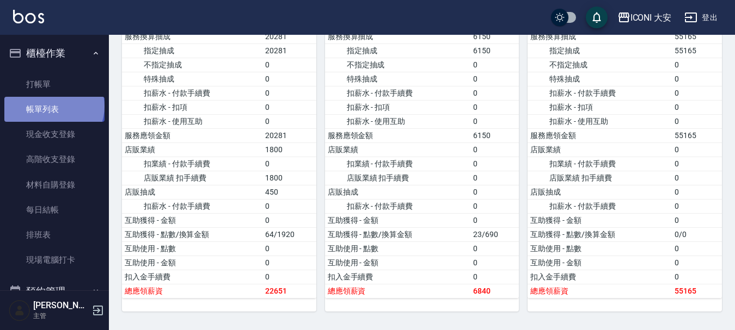
click at [53, 107] on link "帳單列表" at bounding box center [54, 109] width 100 height 25
